Goal: Information Seeking & Learning: Learn about a topic

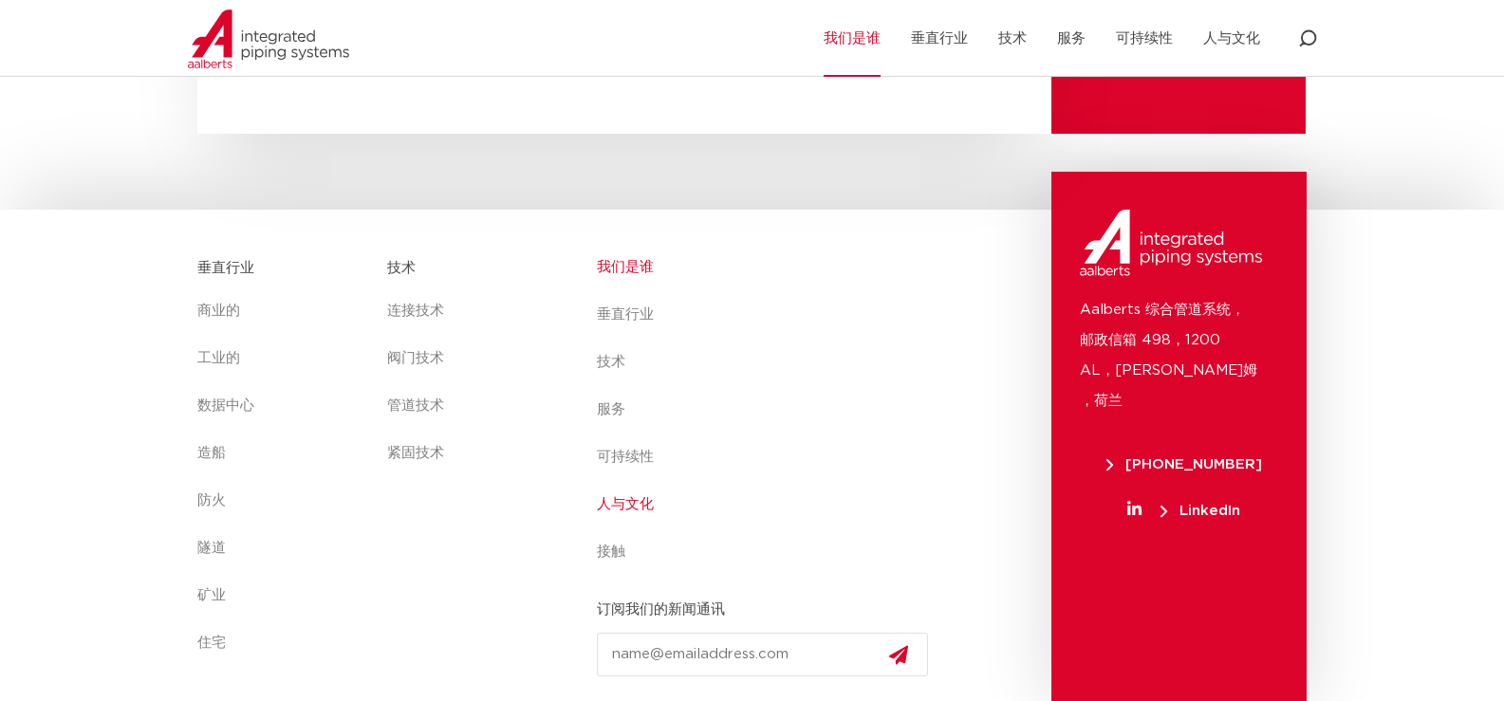
scroll to position [6911, 0]
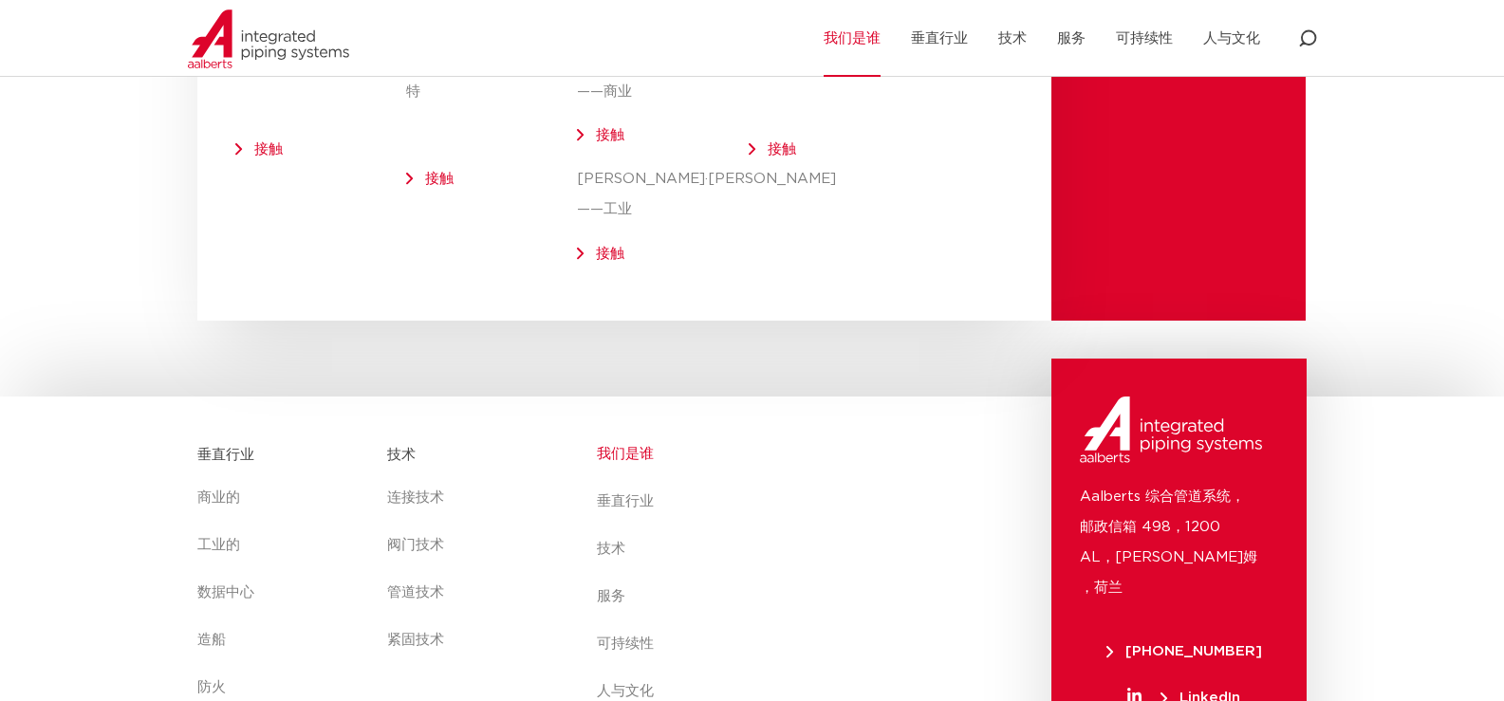
click at [622, 447] on font "我们是谁" at bounding box center [625, 454] width 57 height 14
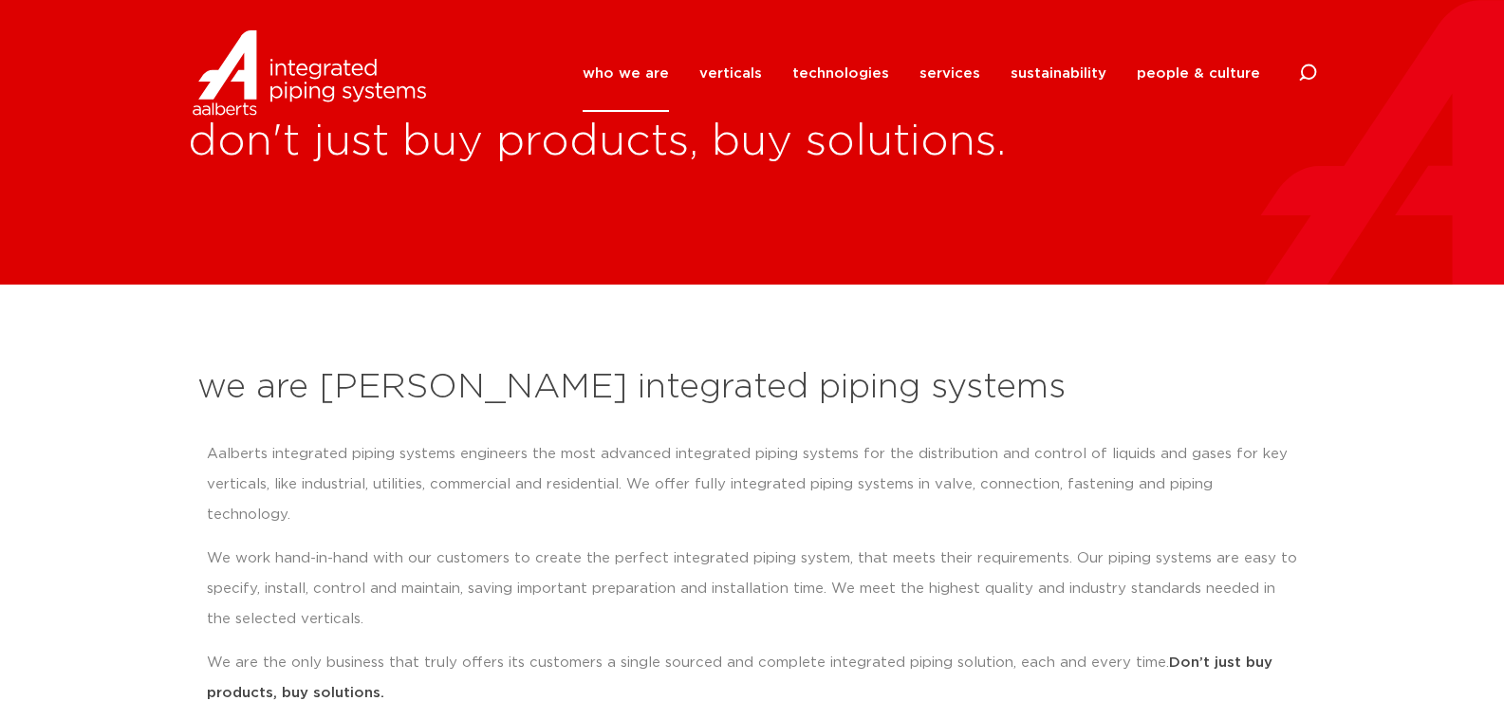
drag, startPoint x: 1241, startPoint y: 1, endPoint x: 21, endPoint y: 405, distance: 1285.5
click at [21, 405] on section "we are Aalberts integrated piping systems Aalberts integrated piping systems en…" at bounding box center [752, 598] width 1504 height 627
drag, startPoint x: 1215, startPoint y: 82, endPoint x: 1163, endPoint y: 84, distance: 51.3
click at [1214, 81] on link "people & culture" at bounding box center [1198, 73] width 123 height 77
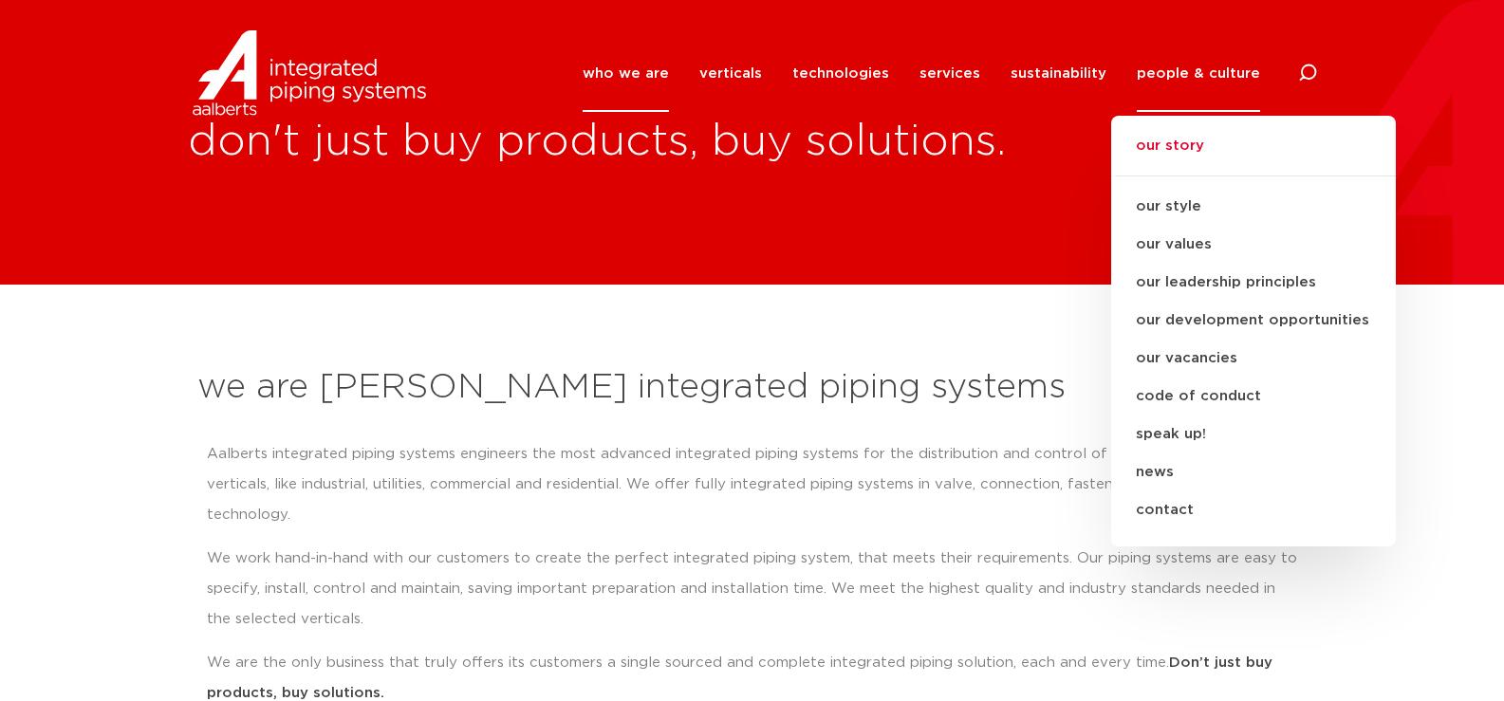
click at [1188, 140] on link "our story" at bounding box center [1253, 156] width 285 height 42
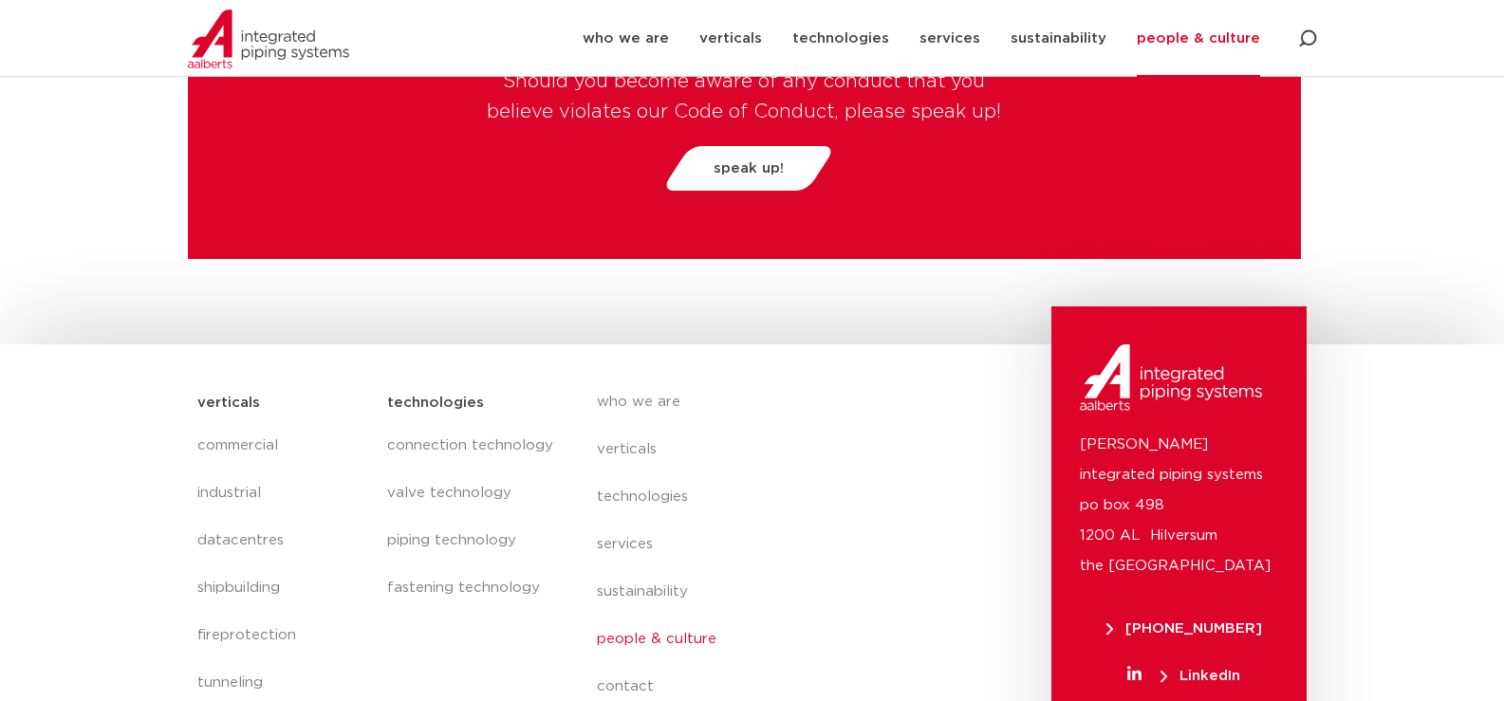
scroll to position [6759, 0]
